Goal: Find specific page/section: Find specific page/section

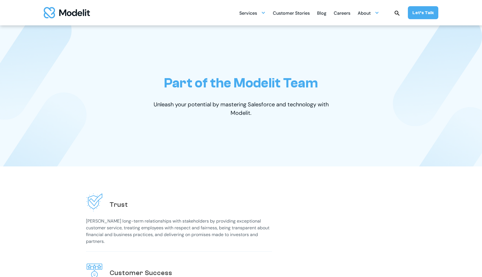
click at [68, 15] on img "home" at bounding box center [67, 12] width 46 height 11
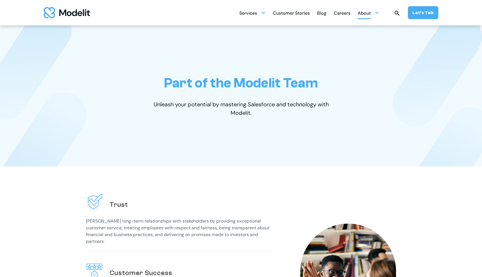
click at [366, 15] on div "About" at bounding box center [364, 13] width 13 height 11
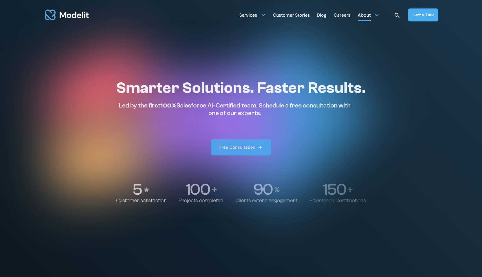
click at [368, 15] on div "About" at bounding box center [364, 15] width 13 height 11
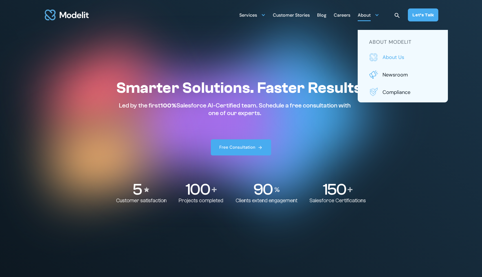
click at [387, 59] on p "About us" at bounding box center [410, 57] width 54 height 7
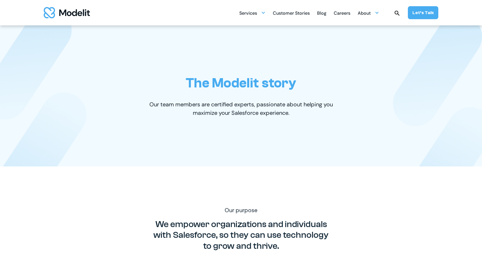
click at [347, 13] on div "Careers" at bounding box center [342, 13] width 17 height 11
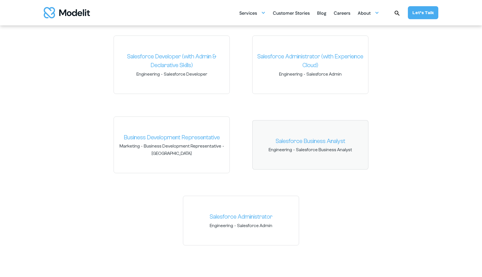
scroll to position [874, 0]
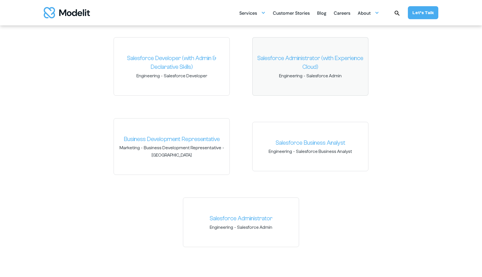
click at [320, 63] on link "Salesforce Administrator (with Experience Cloud)" at bounding box center [310, 63] width 107 height 18
